Goal: Find specific page/section: Locate a particular part of the current website

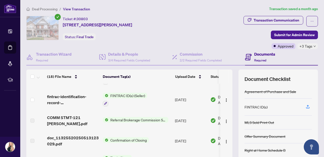
scroll to position [38, 0]
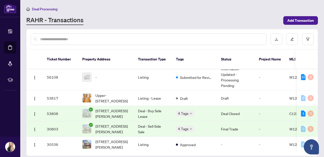
scroll to position [72, 0]
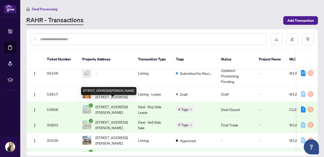
click at [113, 104] on span "[STREET_ADDRESS][PERSON_NAME]" at bounding box center [113, 109] width 34 height 11
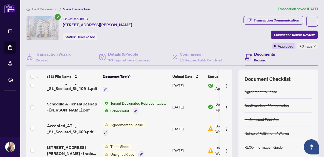
scroll to position [96, 0]
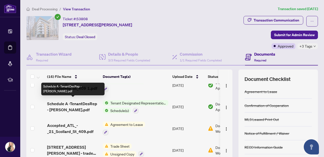
click at [68, 106] on span "Schedule A -TenantDesRep - [PERSON_NAME].pdf" at bounding box center [73, 107] width 52 height 12
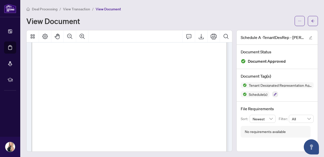
scroll to position [316, 0]
click at [78, 10] on span "View Transaction" at bounding box center [76, 9] width 27 height 5
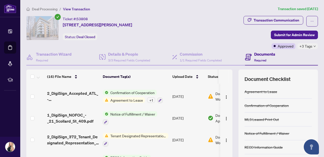
scroll to position [239, 0]
